Goal: Task Accomplishment & Management: Manage account settings

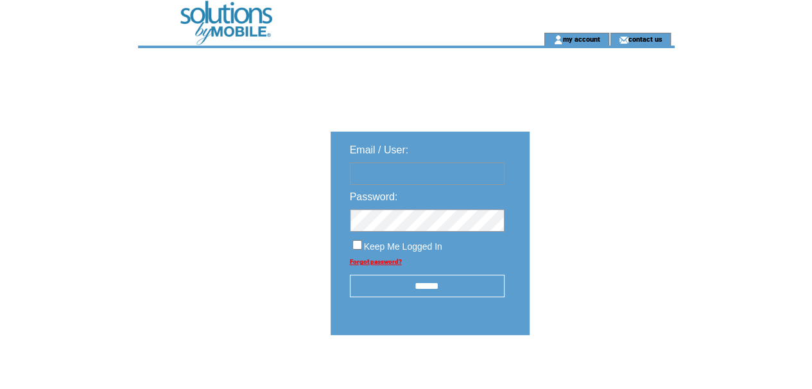
type input "********"
click at [426, 288] on input "******" at bounding box center [427, 286] width 155 height 22
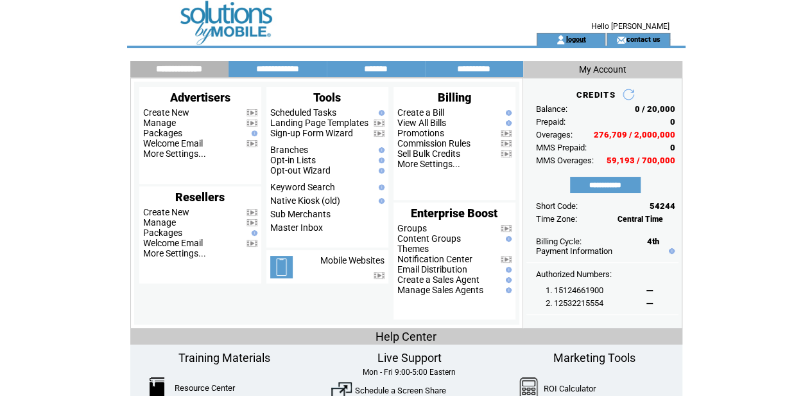
click at [574, 39] on link "logout" at bounding box center [576, 39] width 20 height 8
